Goal: Navigation & Orientation: Find specific page/section

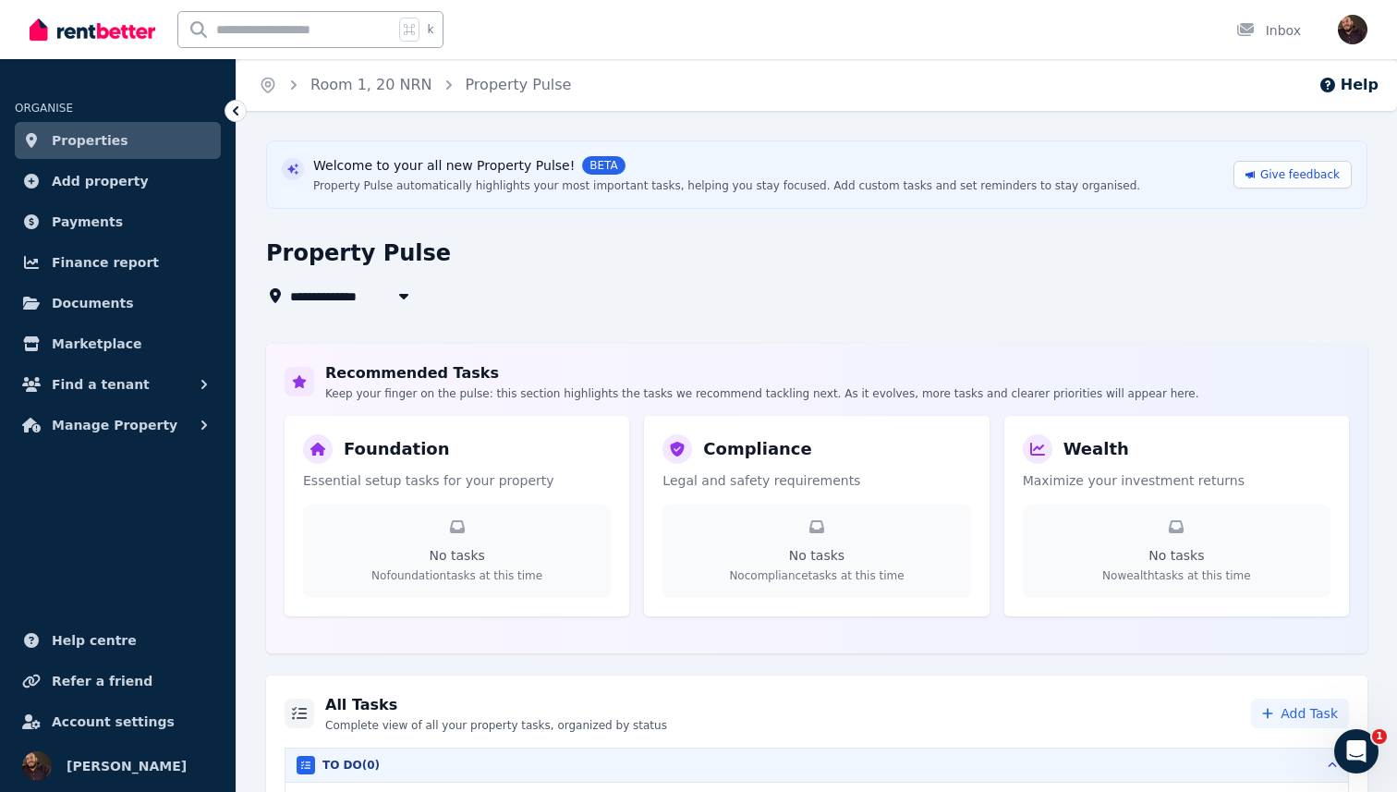
click at [554, 363] on h2 "Recommended Tasks" at bounding box center [762, 373] width 874 height 22
click at [378, 367] on h2 "Recommended Tasks" at bounding box center [762, 373] width 874 height 22
click at [492, 369] on h2 "Recommended Tasks" at bounding box center [762, 373] width 874 height 22
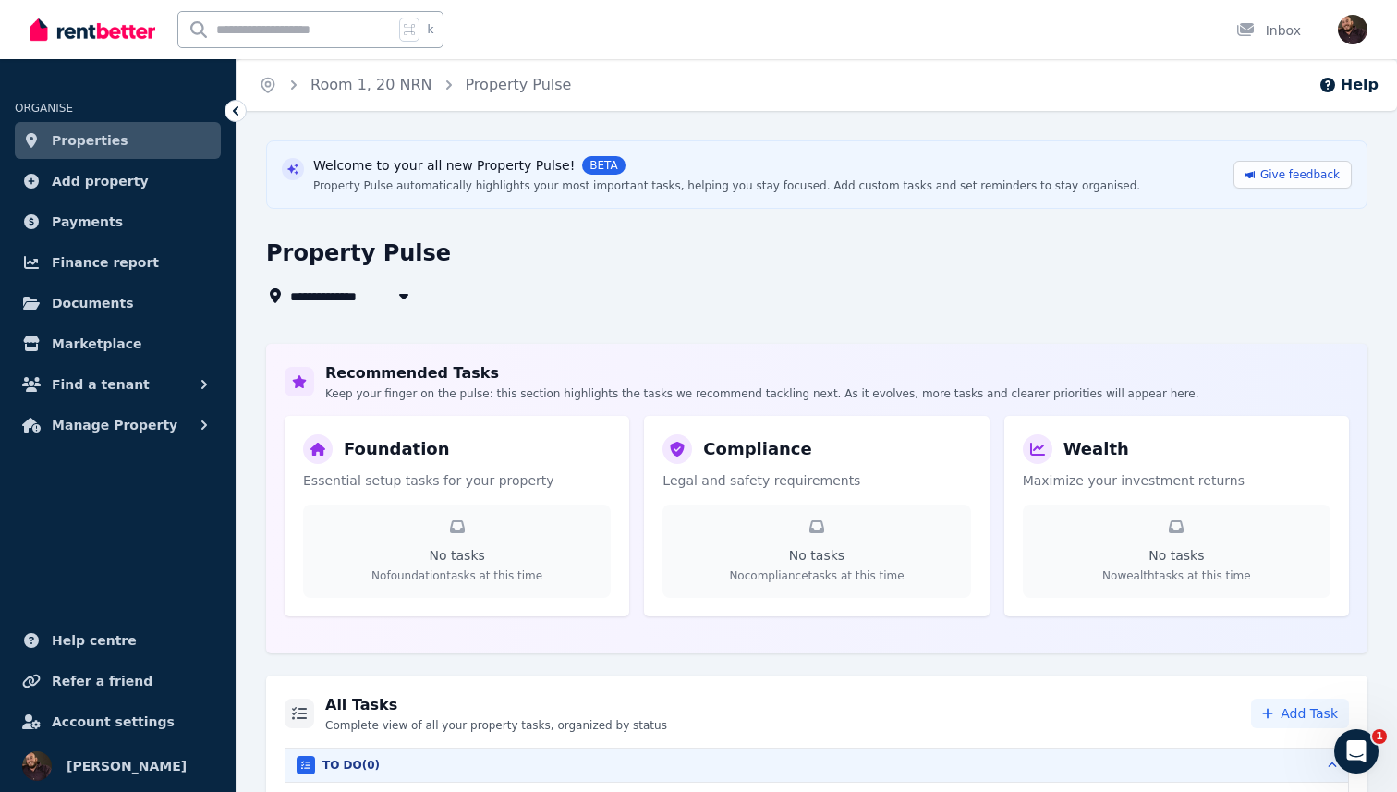
click at [466, 396] on p "Keep your finger on the pulse: this section highlights the tasks we recommend t…" at bounding box center [762, 393] width 874 height 15
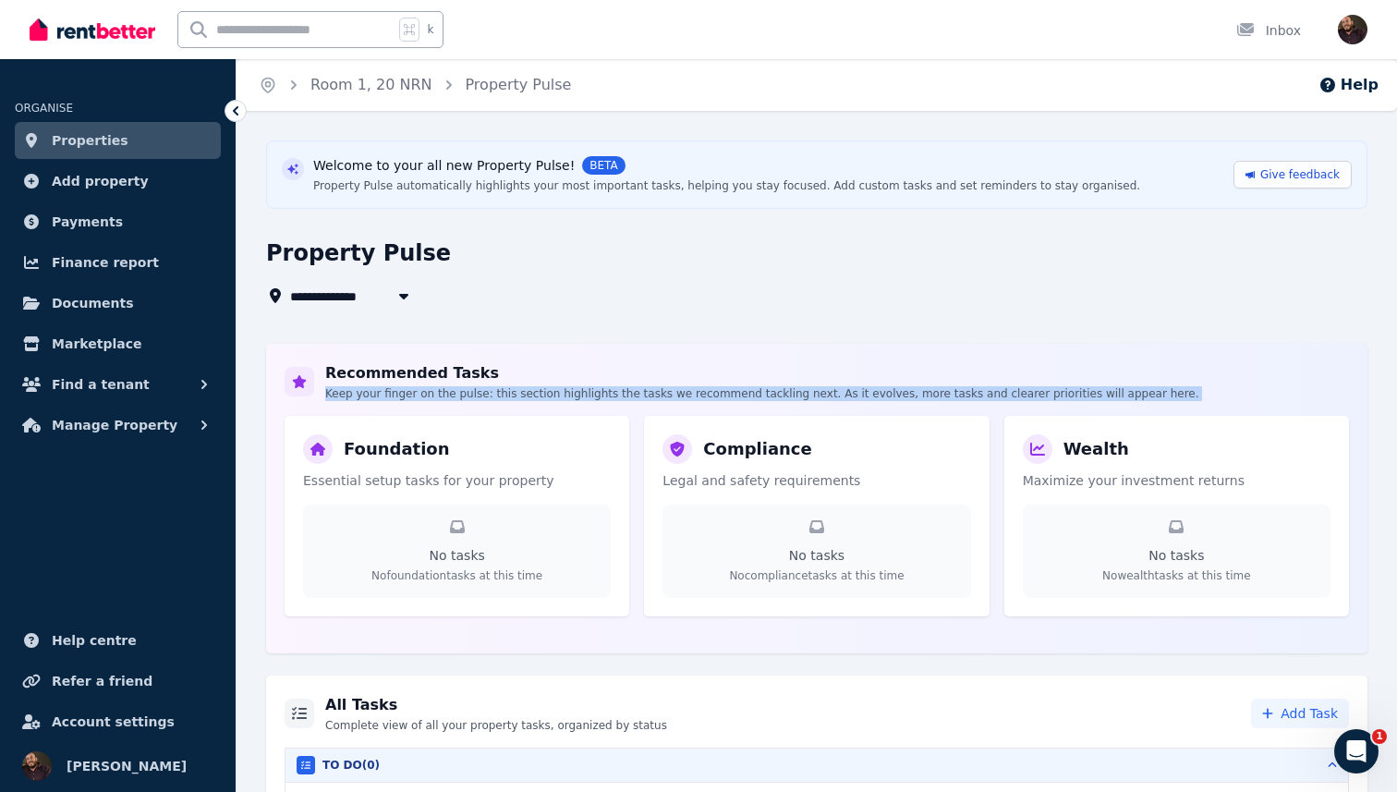
click at [466, 396] on p "Keep your finger on the pulse: this section highlights the tasks we recommend t…" at bounding box center [762, 393] width 874 height 15
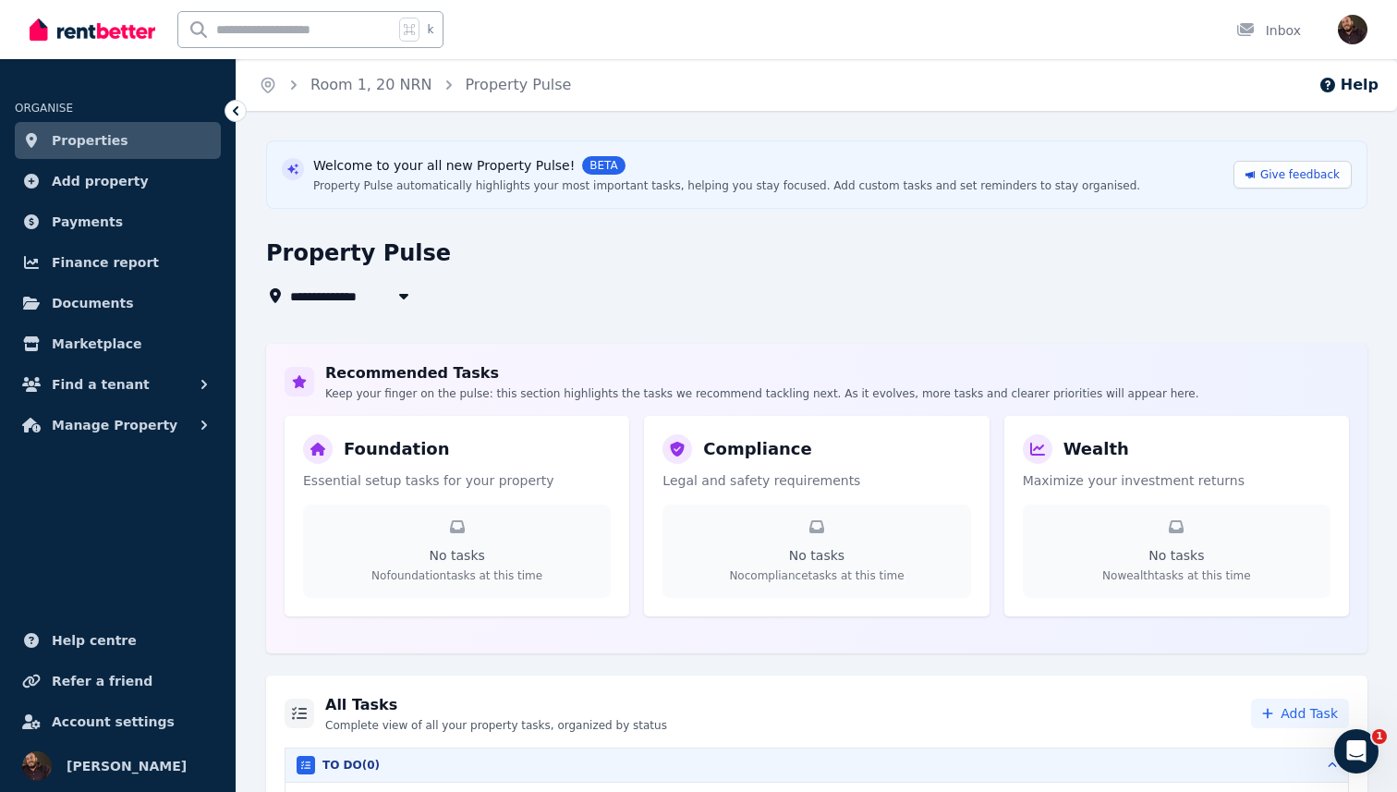
click at [565, 371] on h2 "Recommended Tasks" at bounding box center [762, 373] width 874 height 22
click at [651, 296] on div "**********" at bounding box center [811, 295] width 1090 height 22
